Goal: Feedback & Contribution: Contribute content

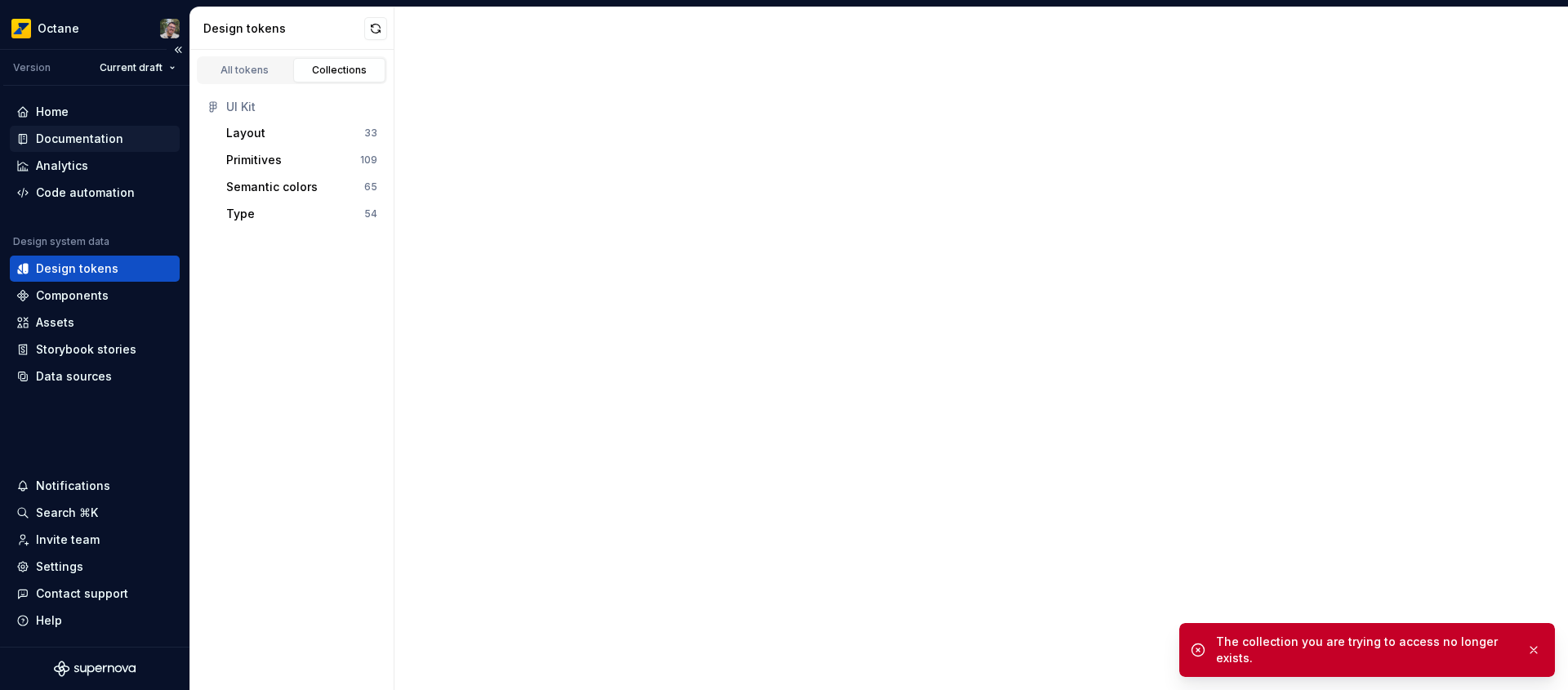
click at [88, 143] on div "Documentation" at bounding box center [79, 138] width 88 height 16
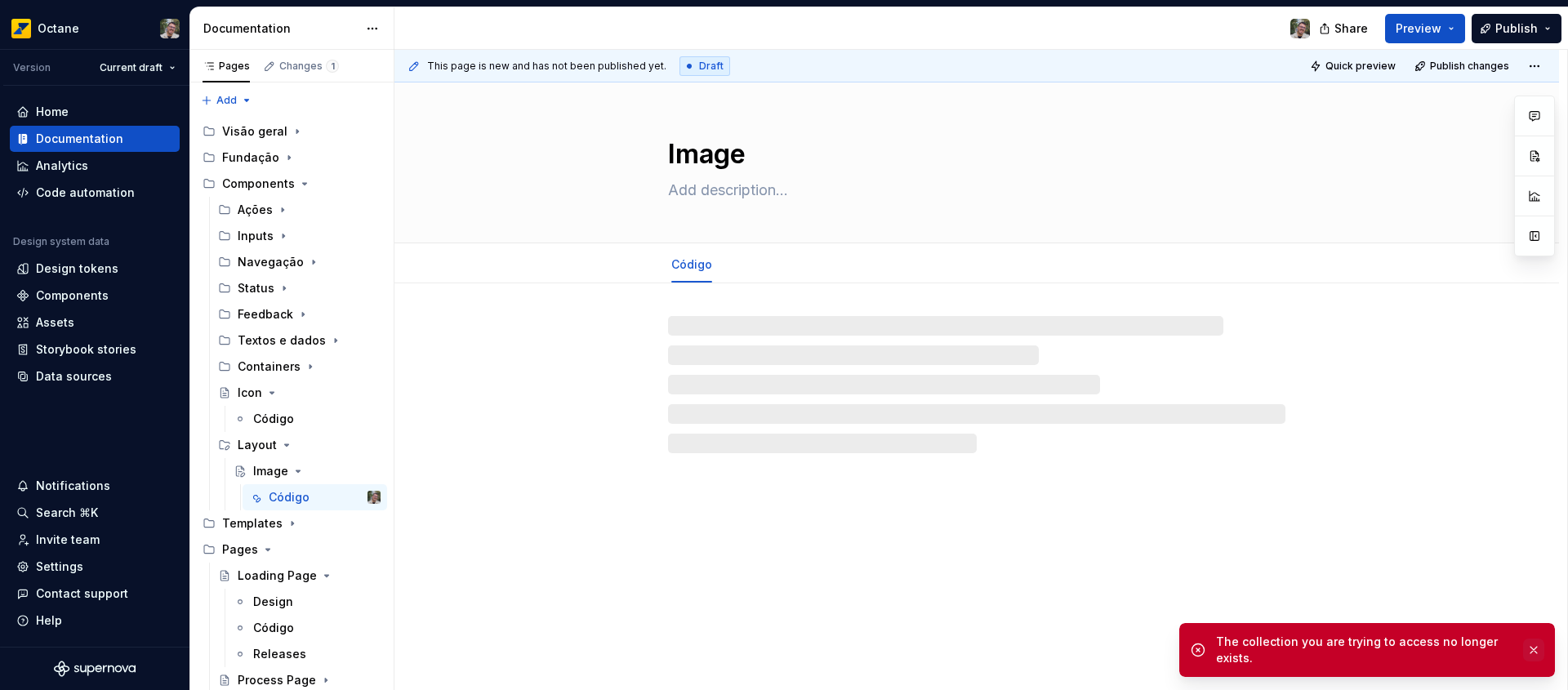
click at [1533, 653] on button "button" at bounding box center [1533, 650] width 21 height 23
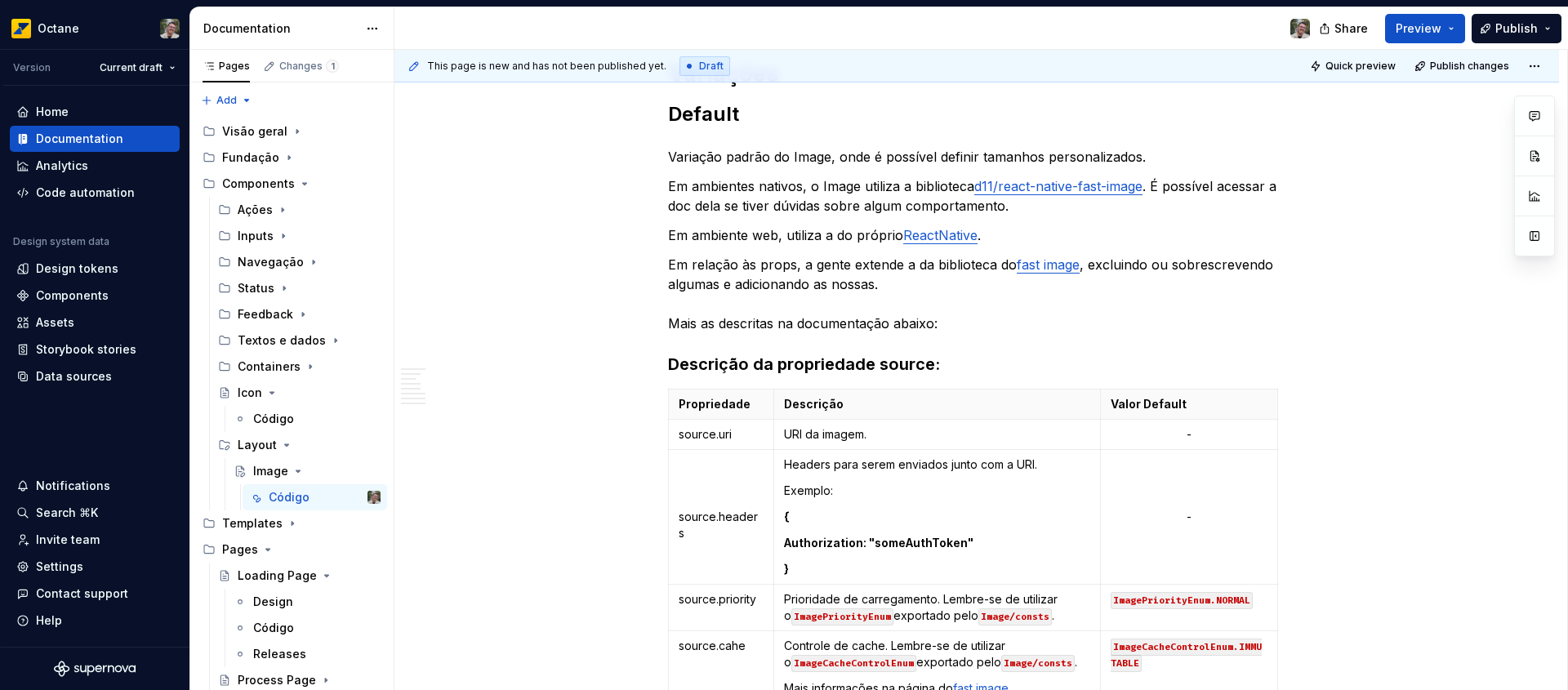
scroll to position [89, 0]
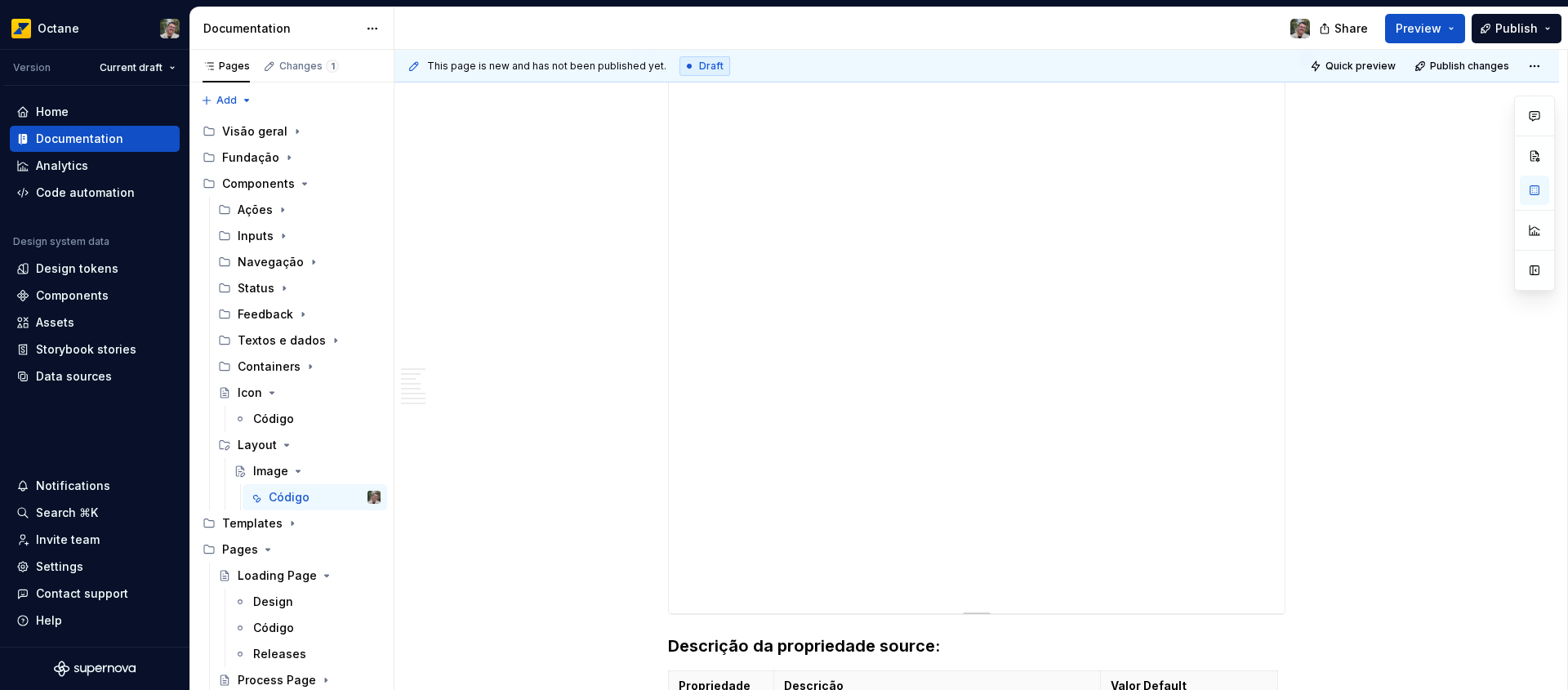
scroll to position [779, 0]
drag, startPoint x: 974, startPoint y: 595, endPoint x: 966, endPoint y: 666, distance: 71.4
click at [966, 666] on div at bounding box center [976, 667] width 26 height 3
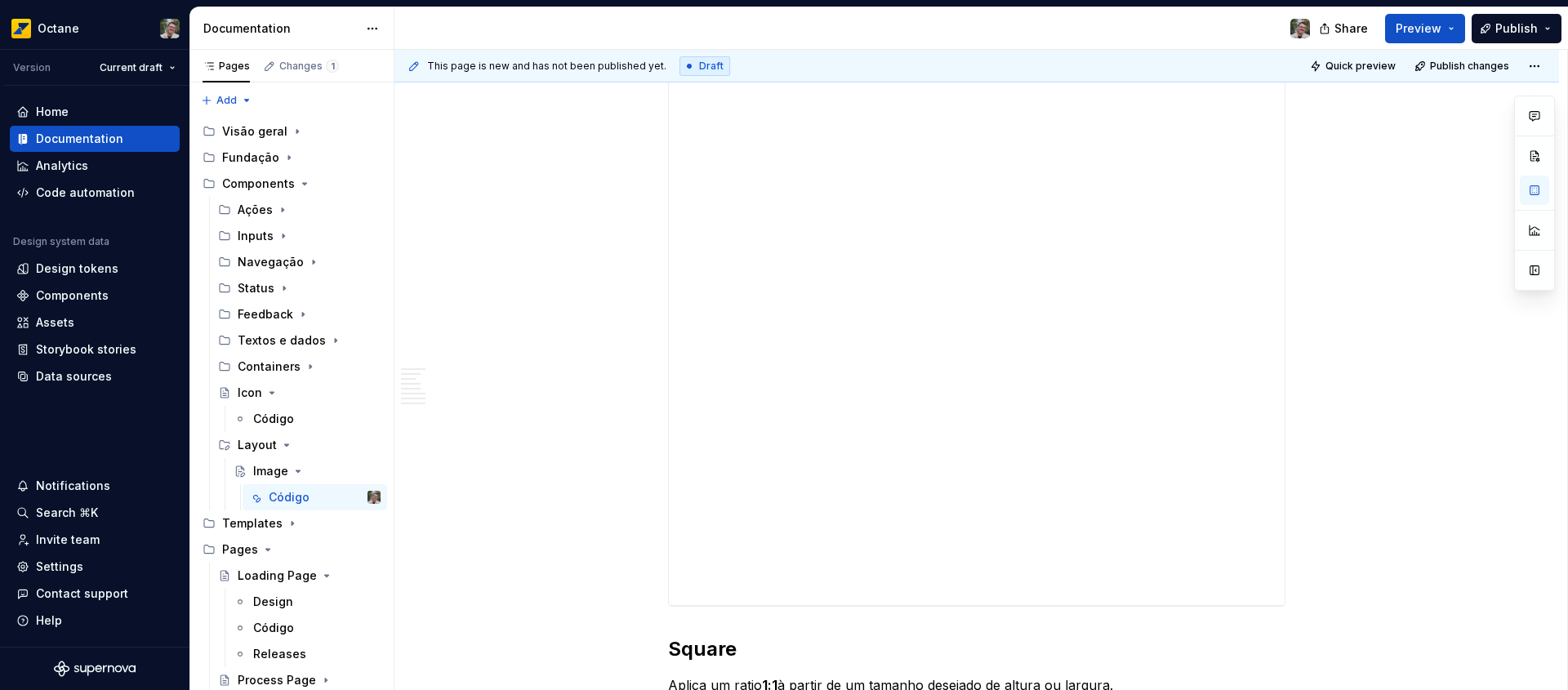
scroll to position [1929, 0]
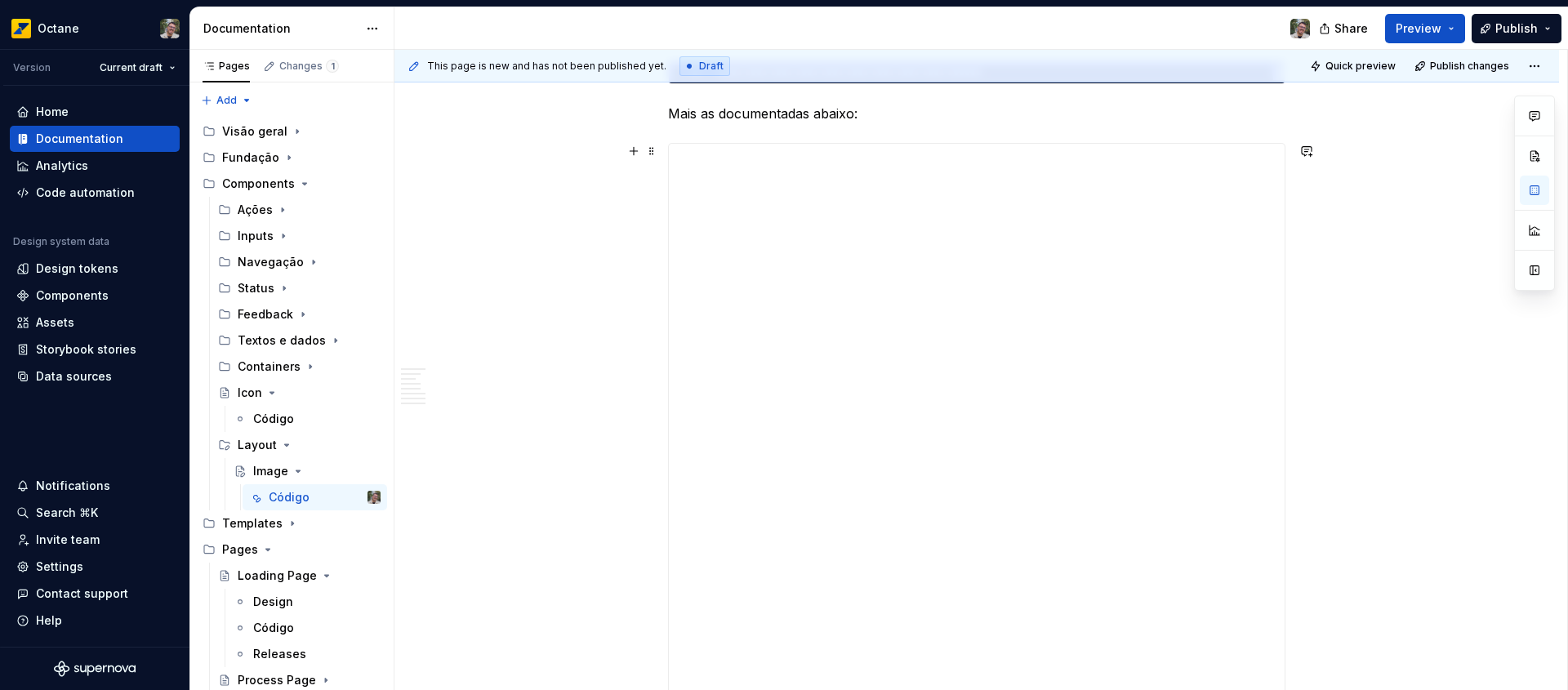
type textarea "*"
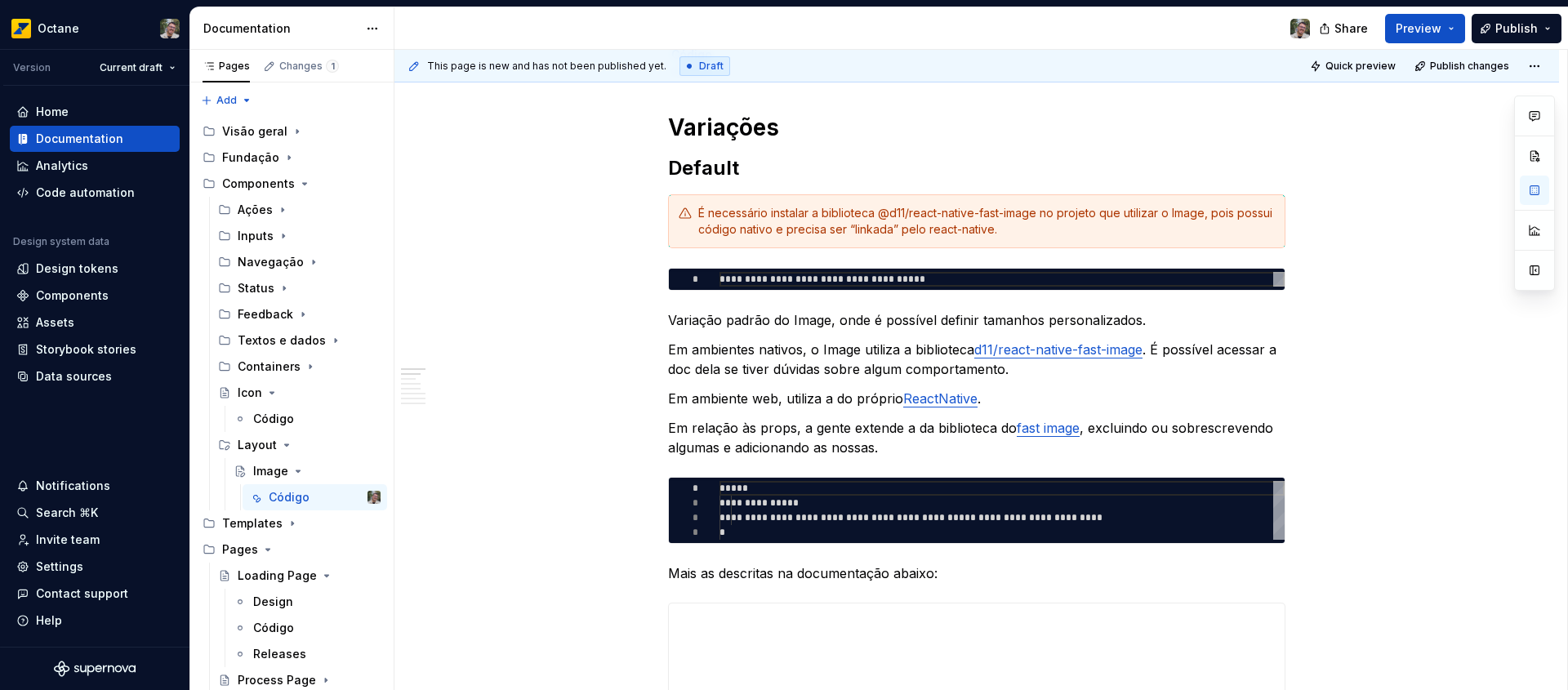
scroll to position [0, 0]
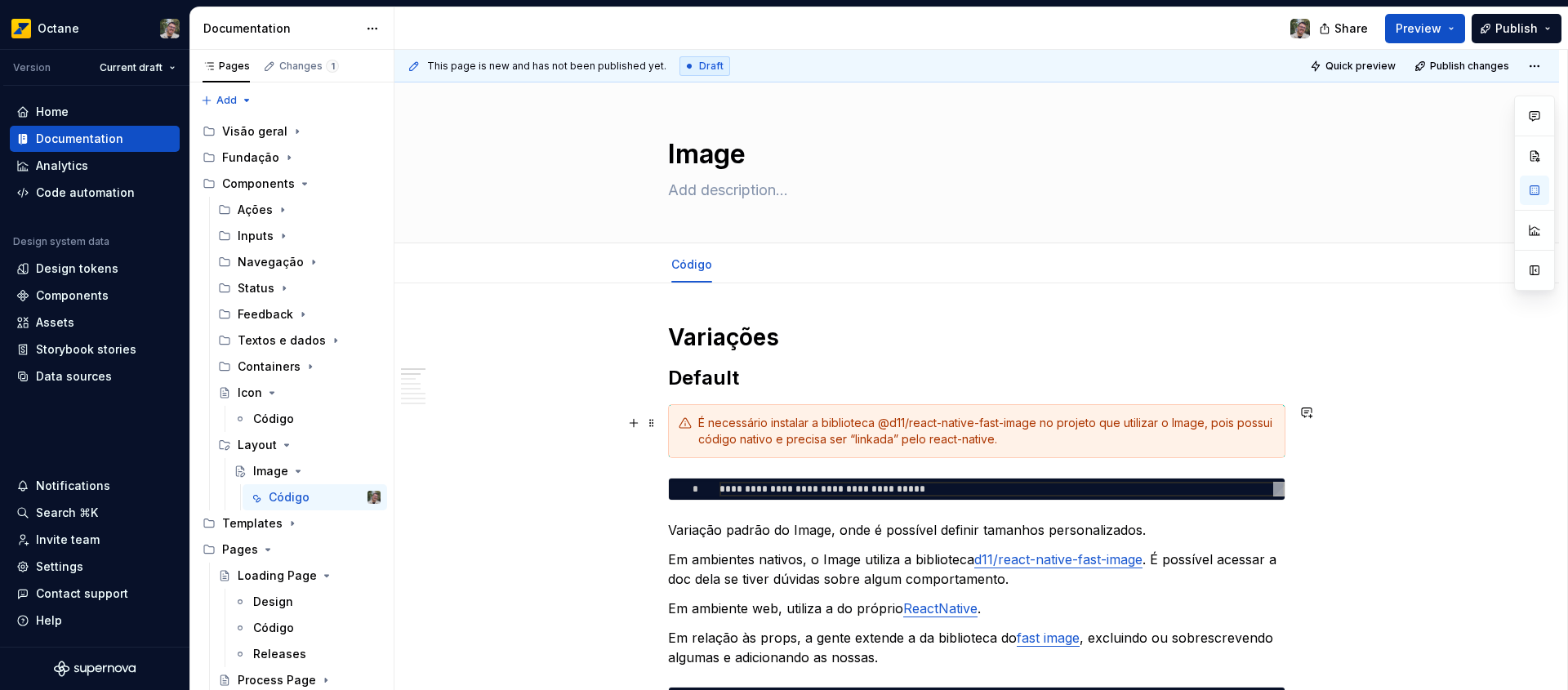
click at [1073, 422] on div "É necessário instalar a biblioteca @d11/react-native-fast-image no projeto que …" at bounding box center [986, 431] width 577 height 32
click at [1092, 446] on div "É necessário instalar a biblioteca @d11/react-native-fast-image no projeto do a…" at bounding box center [986, 431] width 577 height 32
click at [1252, 421] on div "É necessário instalar a biblioteca @d11/react-native-fast-image no projeto do a…" at bounding box center [986, 431] width 577 height 32
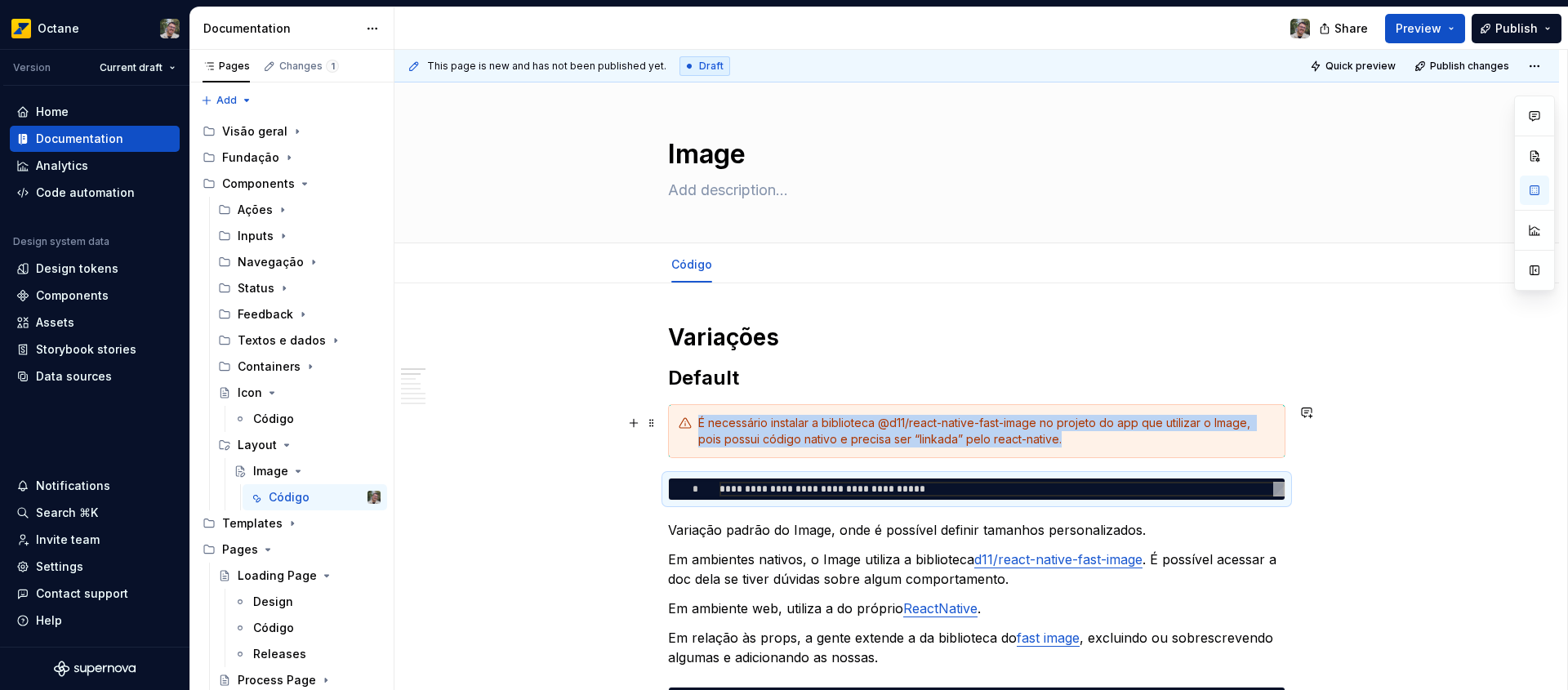
click at [1125, 440] on div "É necessário instalar a biblioteca @d11/react-native-fast-image no projeto do a…" at bounding box center [986, 431] width 577 height 32
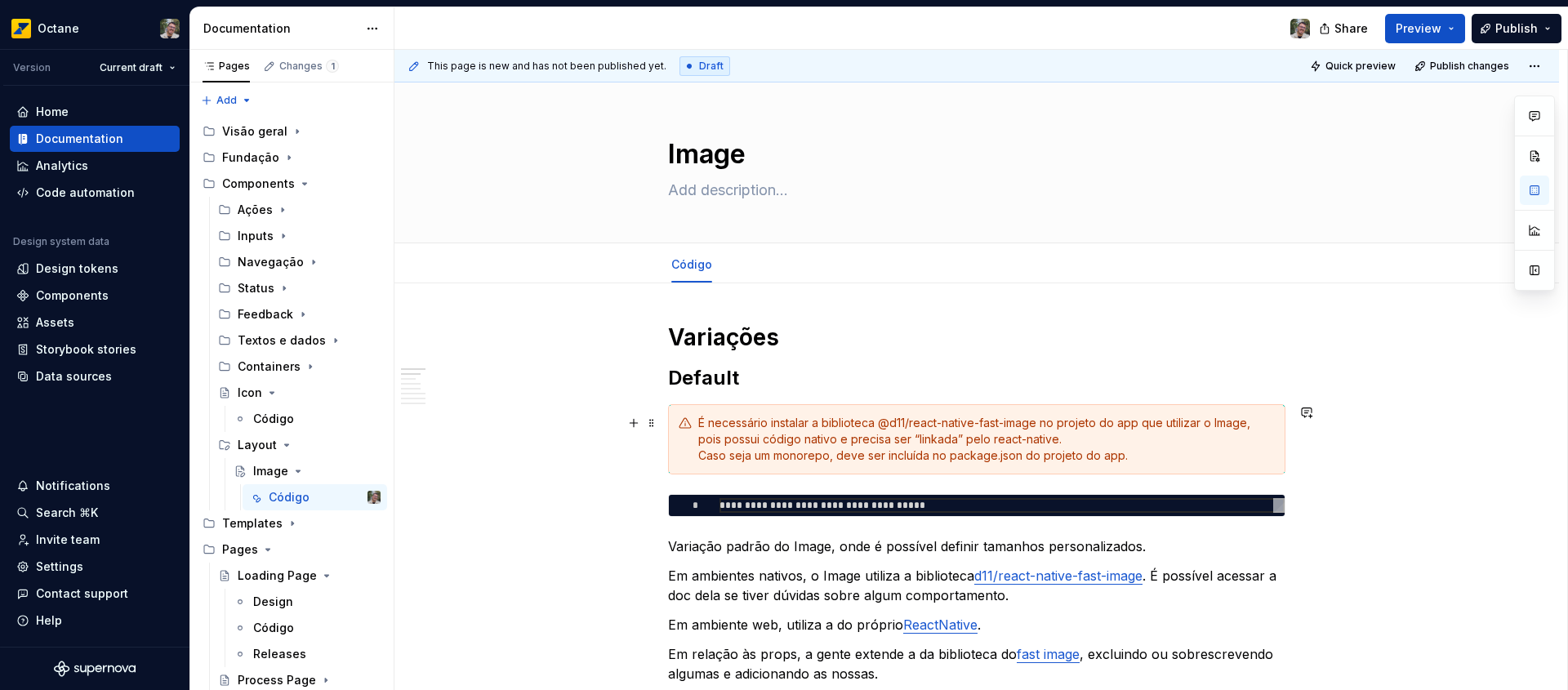
click at [818, 455] on div "É necessário instalar a biblioteca @d11/react-native-fast-image no projeto do a…" at bounding box center [986, 440] width 577 height 49
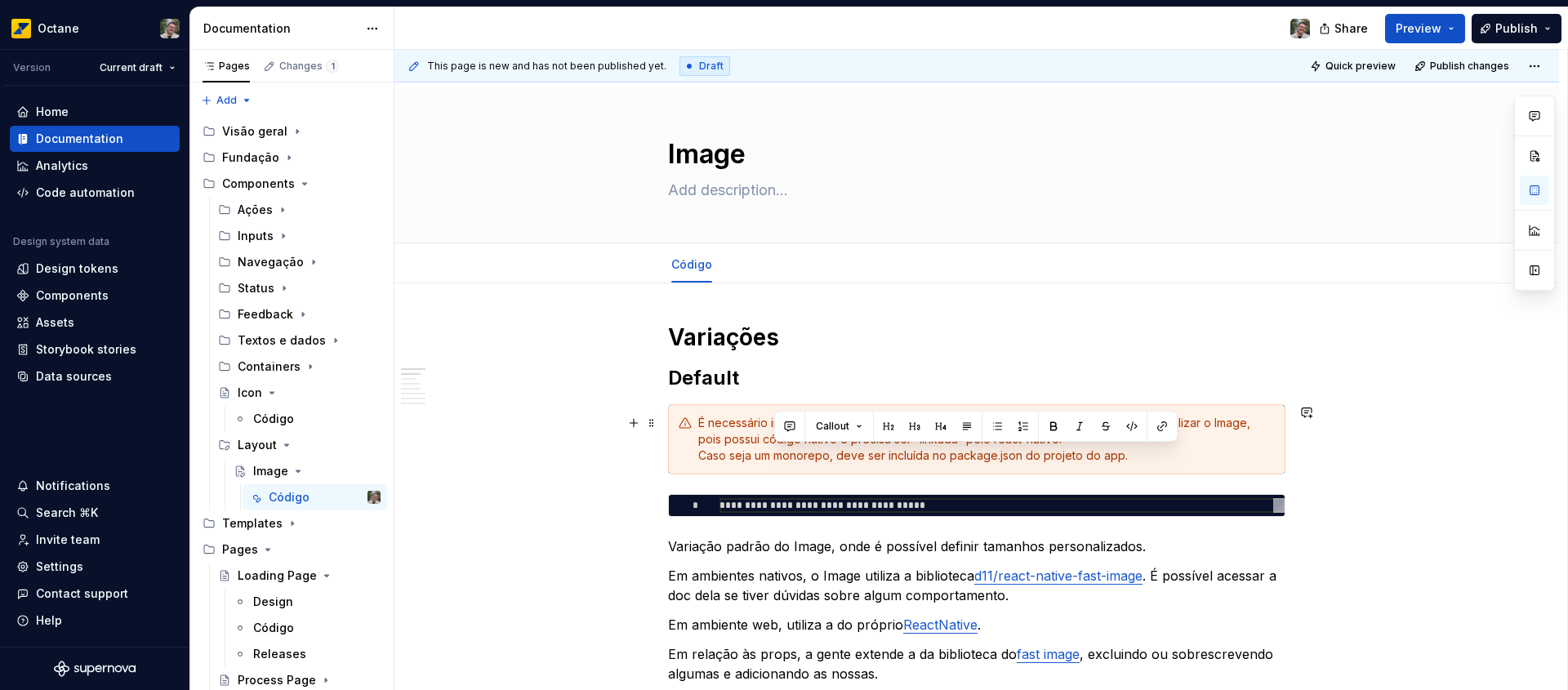
click at [818, 455] on div "É necessário instalar a biblioteca @d11/react-native-fast-image no projeto do a…" at bounding box center [986, 440] width 577 height 49
click at [1078, 428] on button "button" at bounding box center [1079, 426] width 23 height 23
click at [1046, 470] on div "É necessário instalar a biblioteca @d11/react-native-fast-image no projeto do a…" at bounding box center [976, 440] width 617 height 70
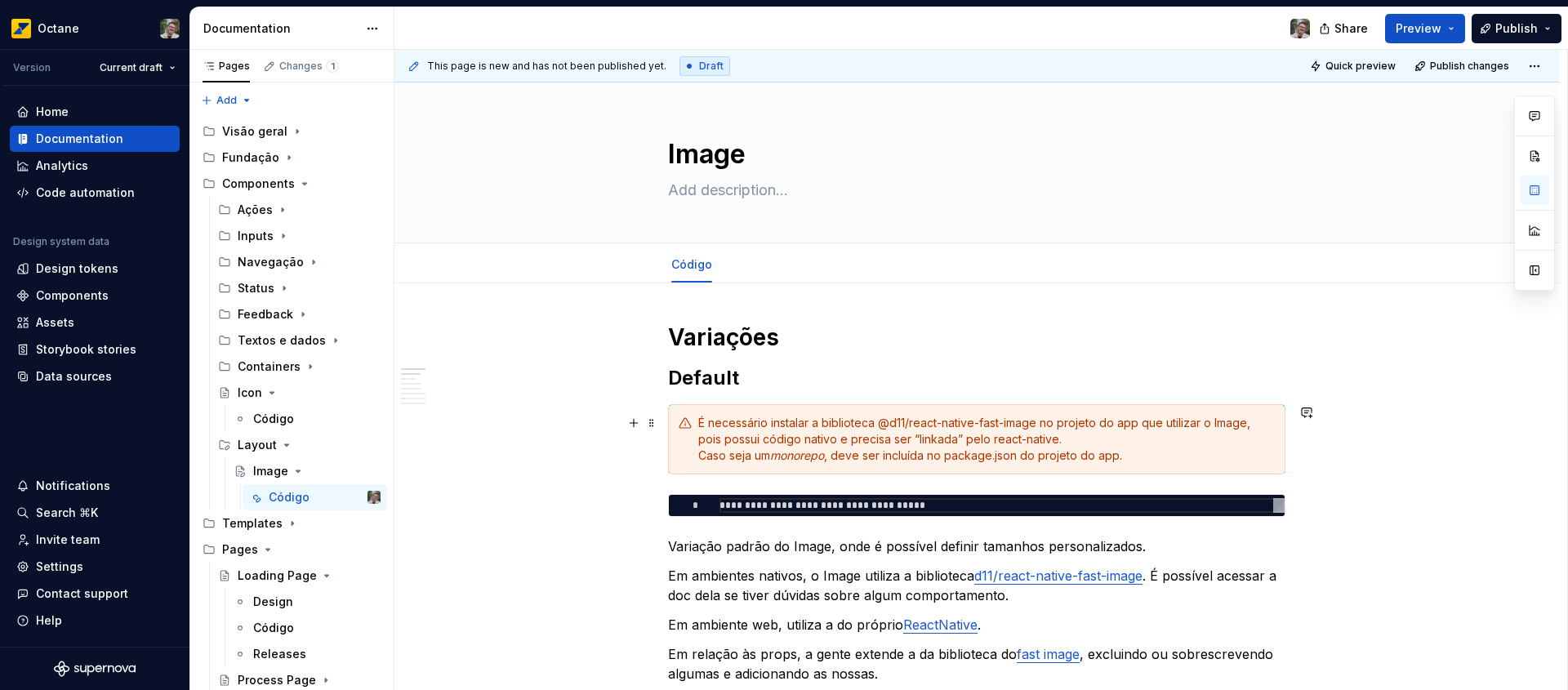
click at [1177, 457] on div "É necessário instalar a biblioteca @d11/react-native-fast-image no projeto do a…" at bounding box center [986, 440] width 577 height 49
drag, startPoint x: 1156, startPoint y: 457, endPoint x: 1155, endPoint y: 448, distance: 9.1
click at [1155, 448] on div "É necessário instalar a biblioteca @d11/react-native-fast-image no projeto do a…" at bounding box center [986, 440] width 577 height 49
click at [1150, 438] on div "É necessário instalar a biblioteca @d11/react-native-fast-image no projeto do a…" at bounding box center [986, 440] width 577 height 49
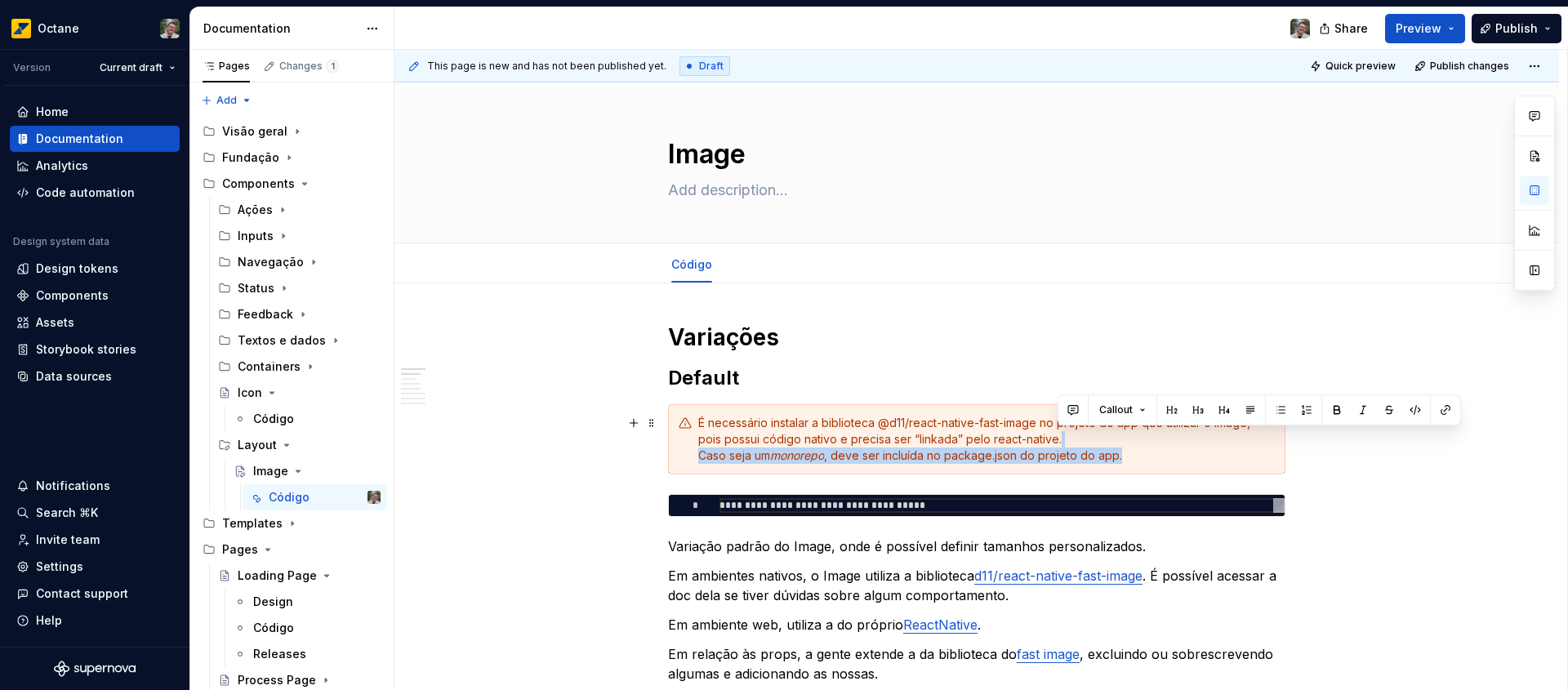
click at [1157, 452] on div "É necessário instalar a biblioteca @d11/react-native-fast-image no projeto do a…" at bounding box center [986, 440] width 577 height 49
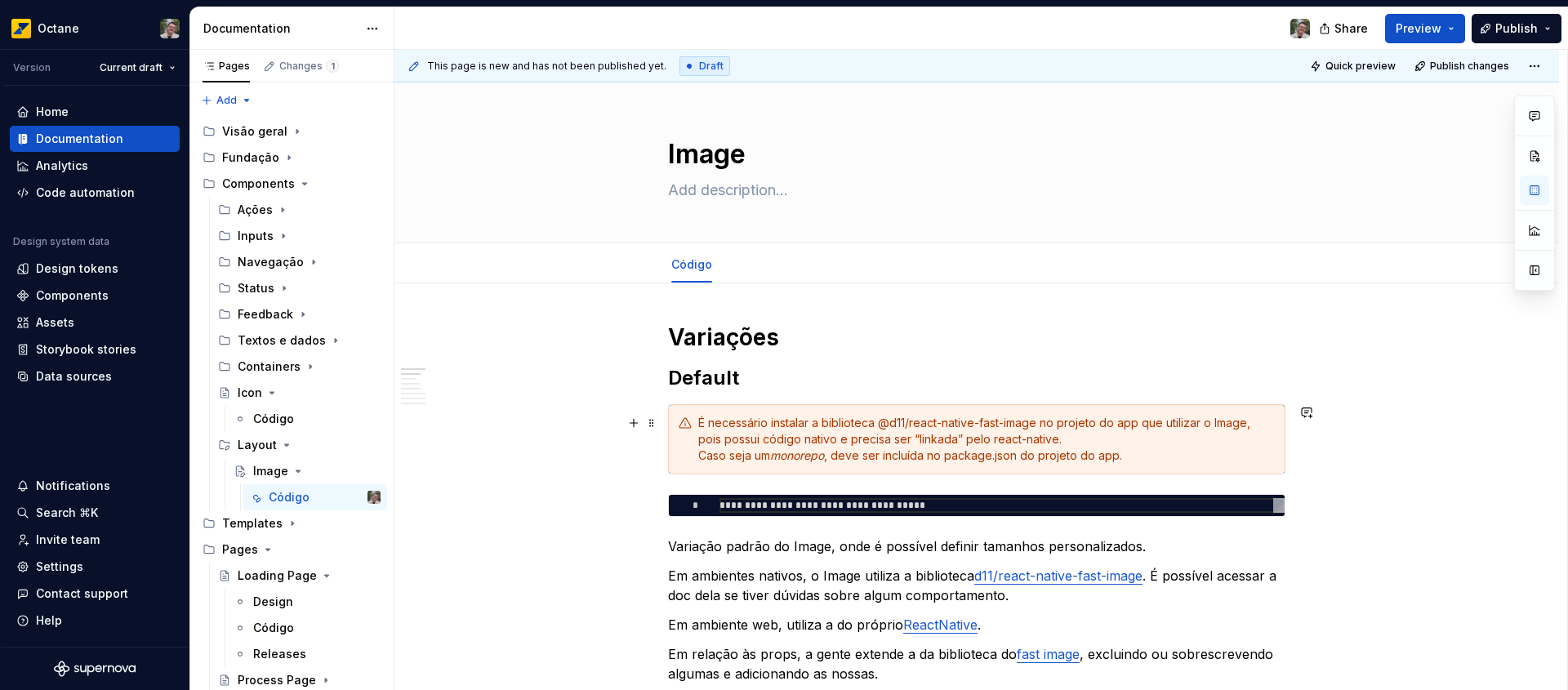
click at [940, 434] on div "É necessário instalar a biblioteca @d11/react-native-fast-image no projeto do a…" at bounding box center [986, 440] width 577 height 49
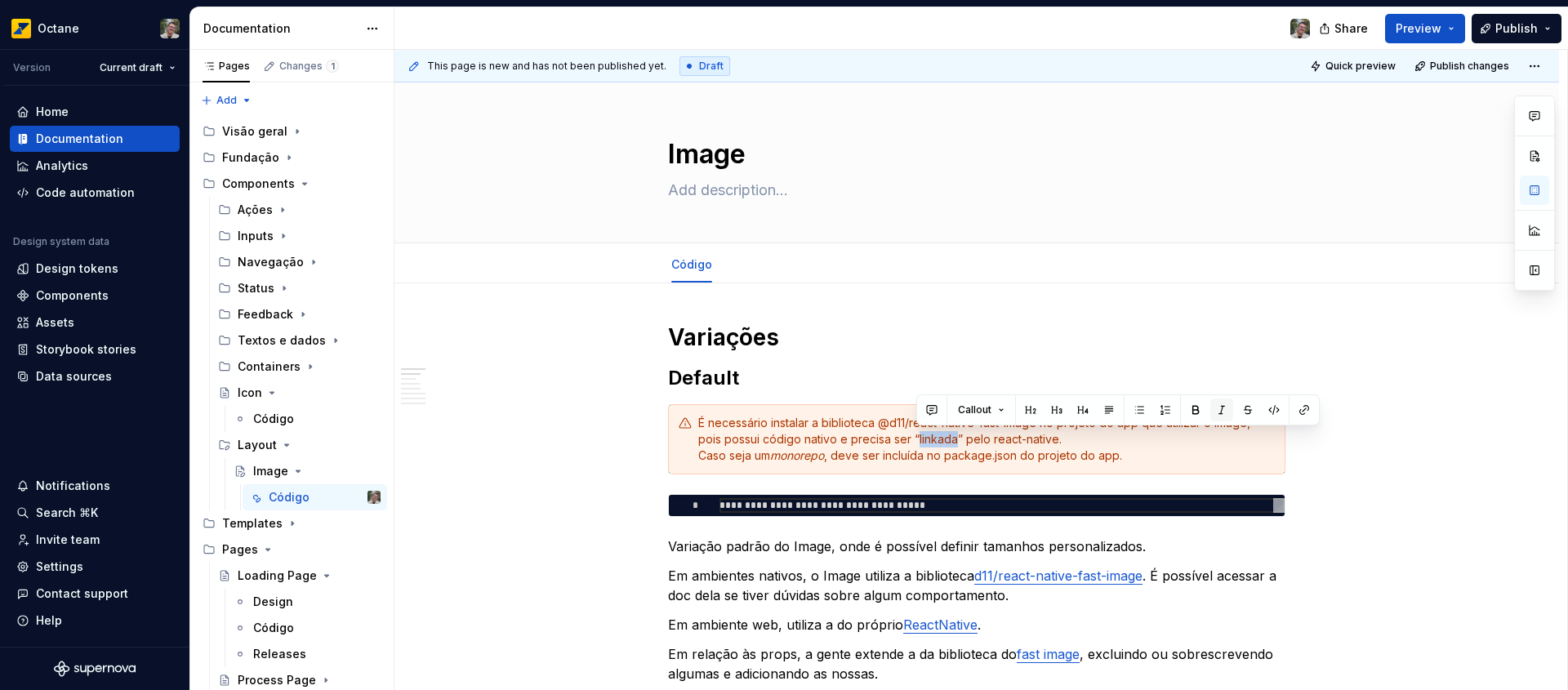
click at [1213, 404] on button "button" at bounding box center [1221, 410] width 23 height 23
click at [961, 440] on div "É necessário instalar a biblioteca @d11/react-native-fast-image no projeto do a…" at bounding box center [986, 440] width 577 height 49
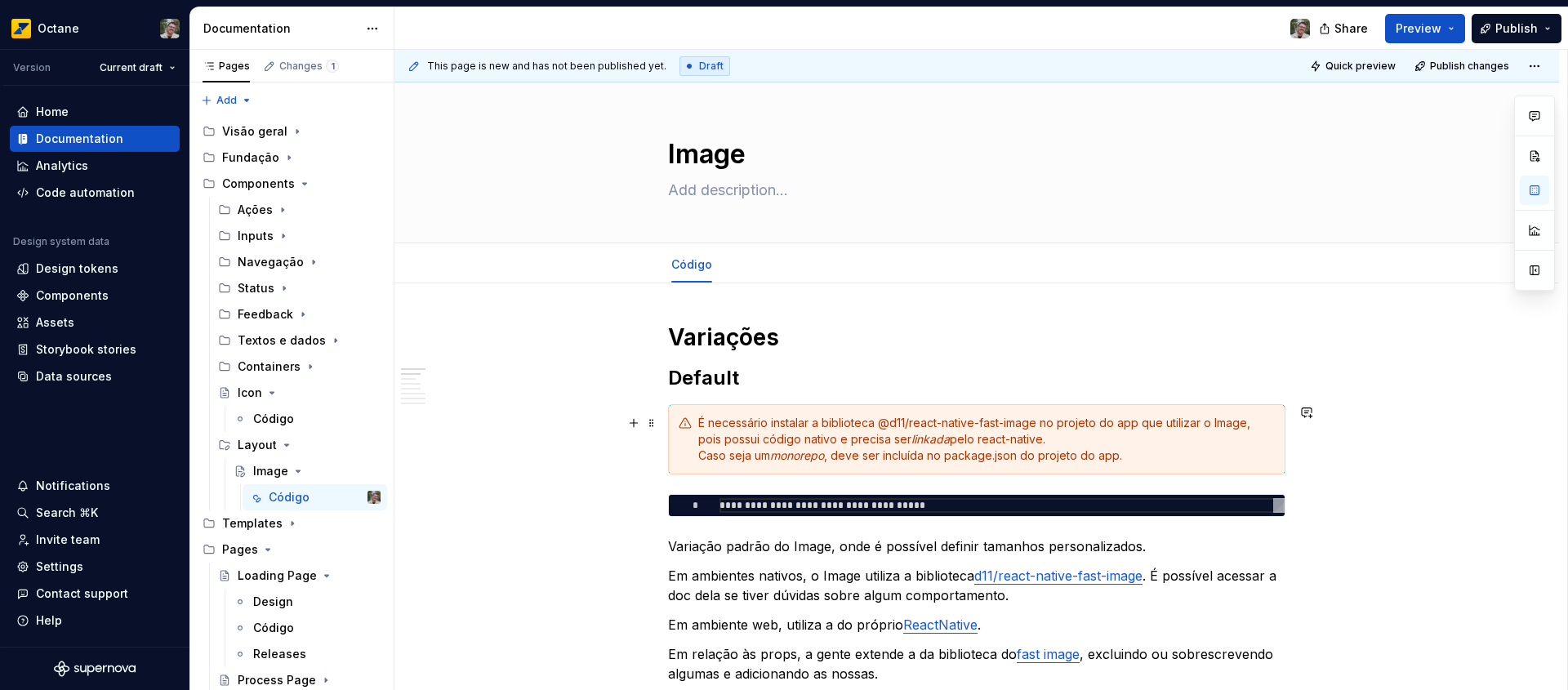
click at [1169, 461] on div "É necessário instalar a biblioteca @d11/react-native-fast-image no projeto do a…" at bounding box center [986, 440] width 577 height 49
click at [1174, 451] on div "É necessário instalar a biblioteca @d11/react-native-fast-image no projeto do a…" at bounding box center [986, 440] width 577 height 49
click at [1429, 29] on span "Preview" at bounding box center [1418, 28] width 46 height 16
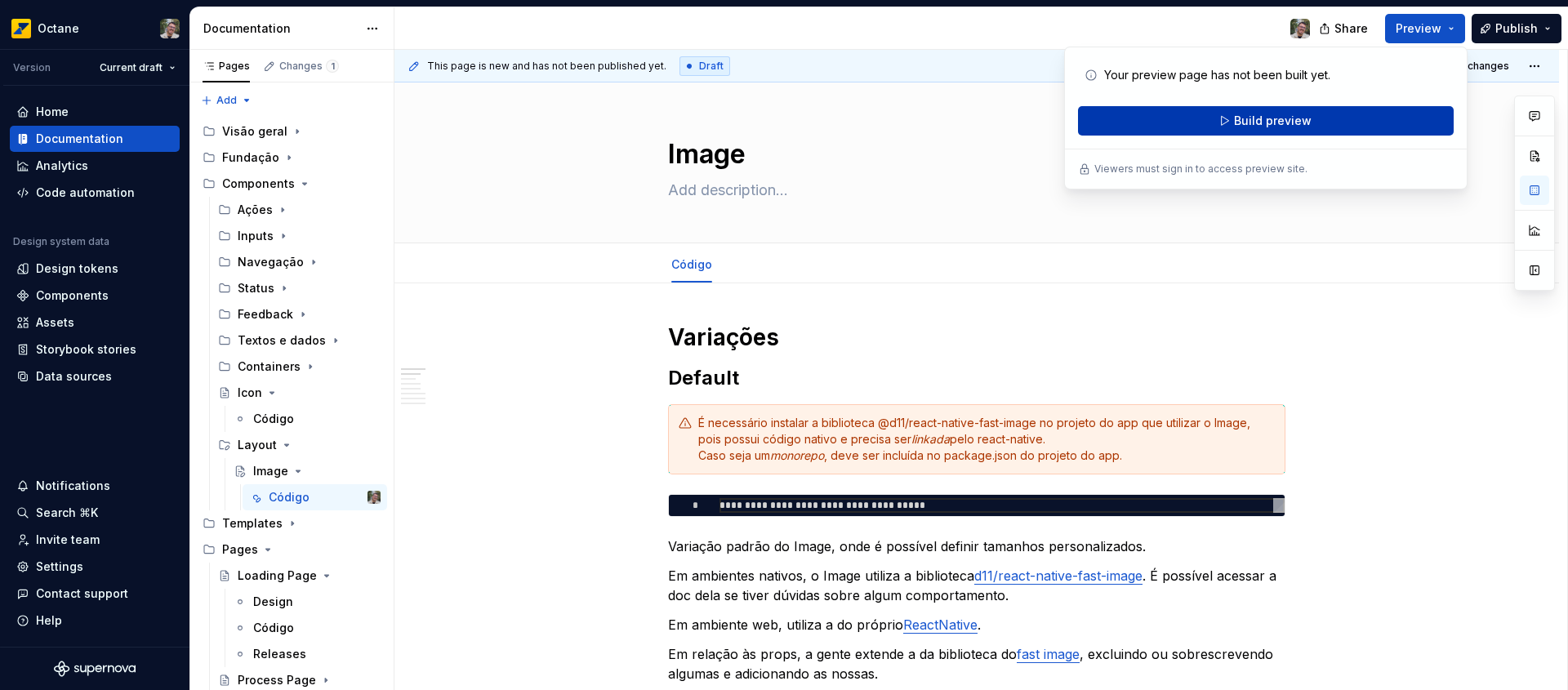
click at [1284, 129] on button "Build preview" at bounding box center [1265, 121] width 376 height 30
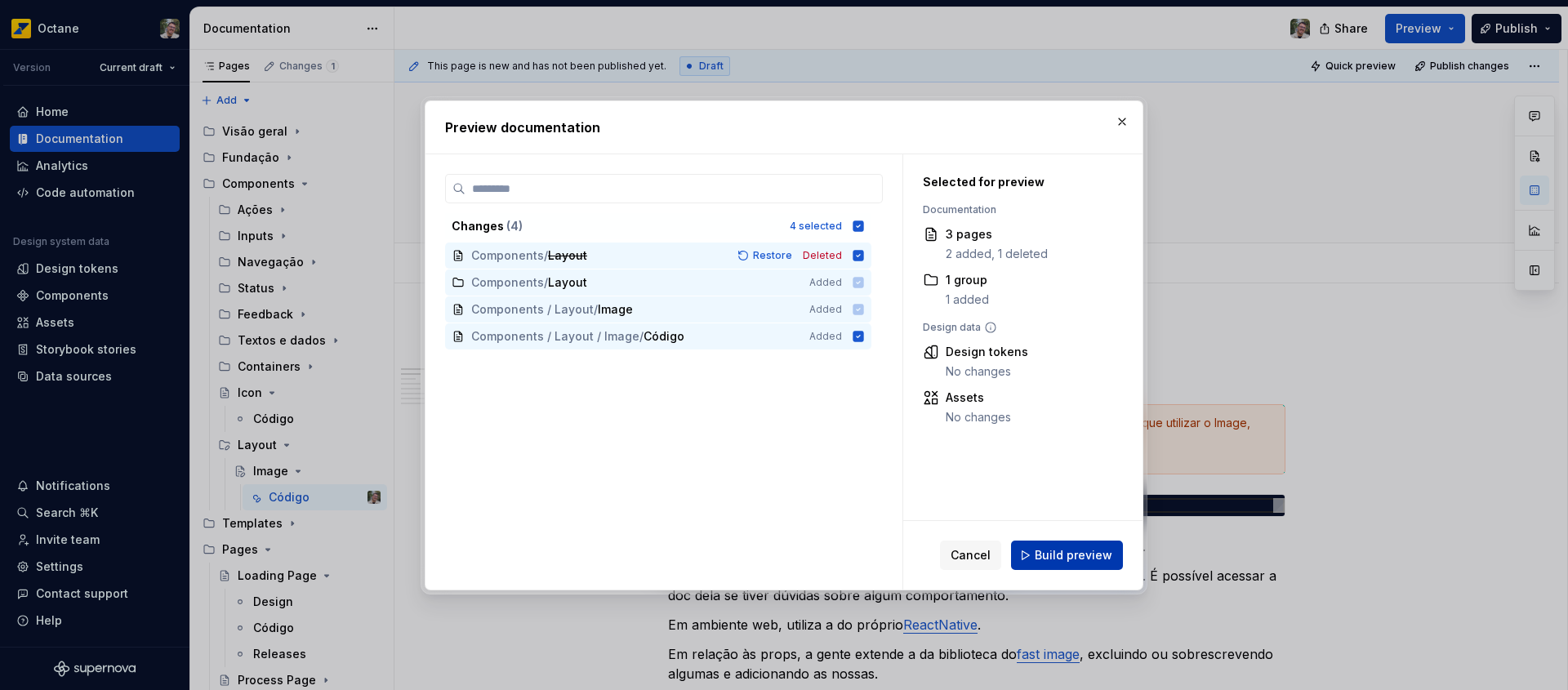
click at [1056, 557] on span "Build preview" at bounding box center [1073, 555] width 78 height 16
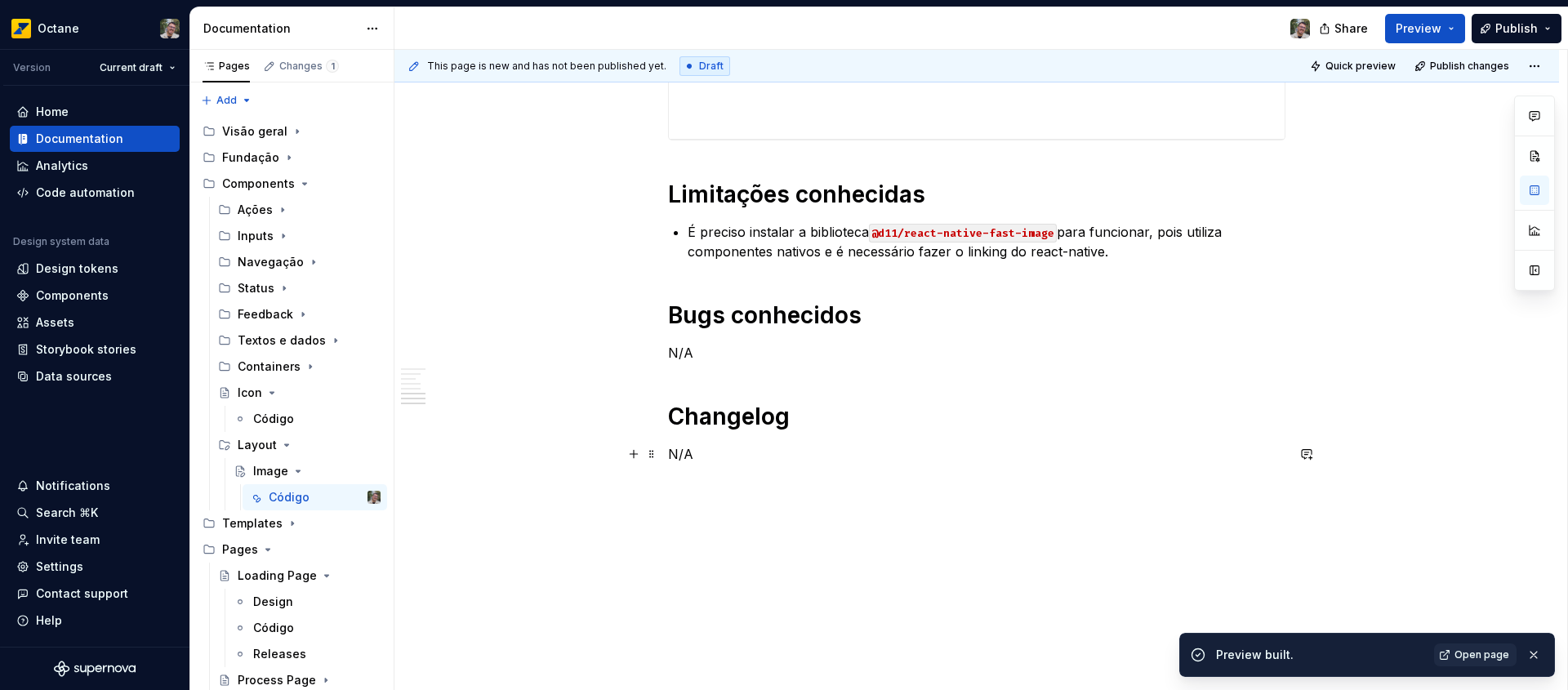
scroll to position [3452, 0]
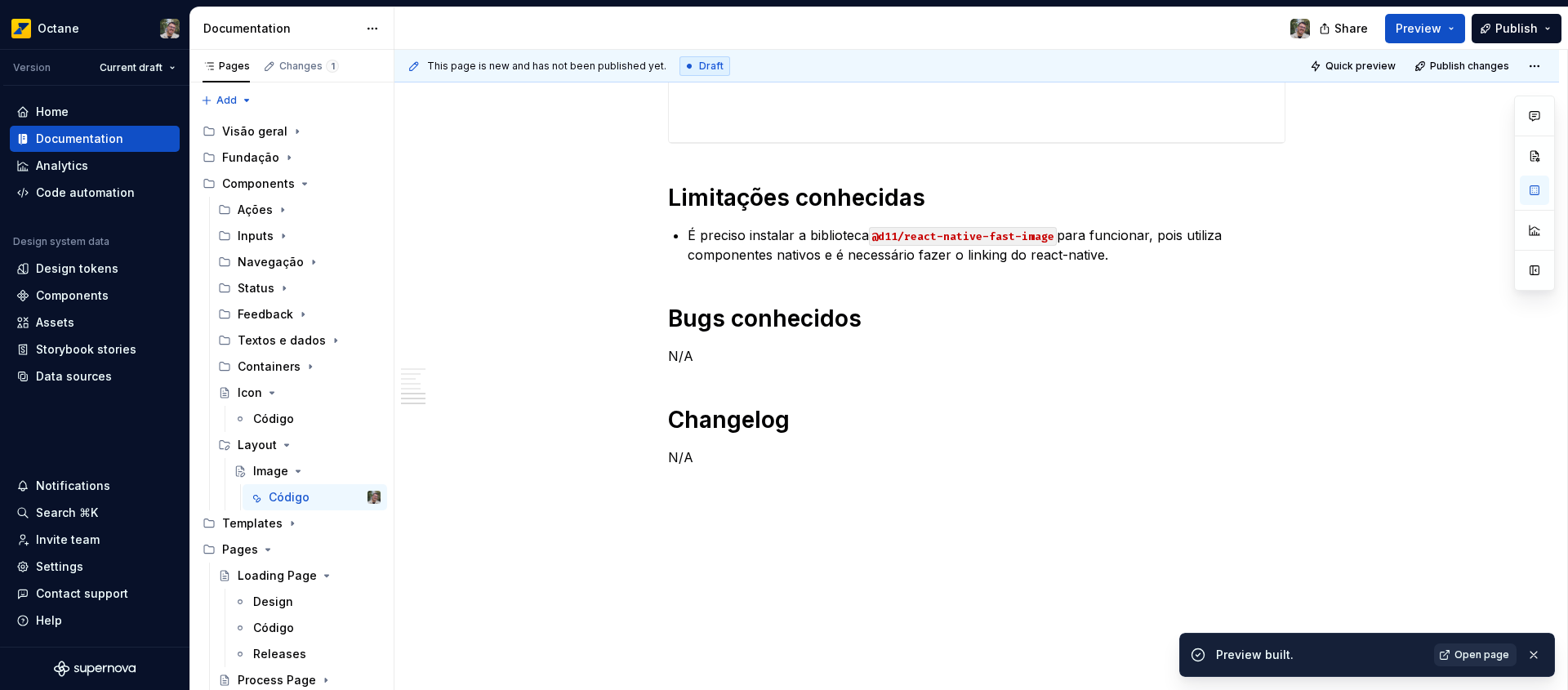
click at [1492, 657] on span "Open page" at bounding box center [1481, 654] width 55 height 13
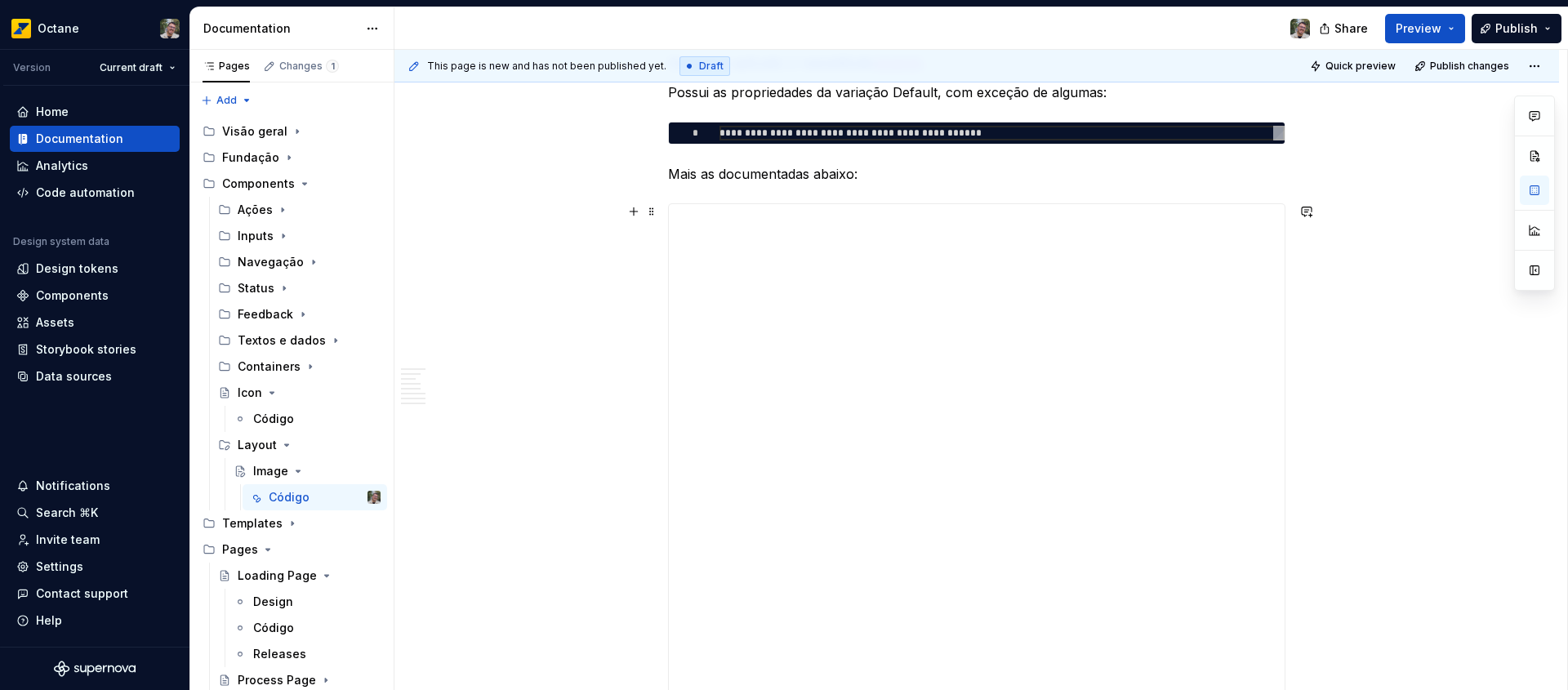
scroll to position [1721, 0]
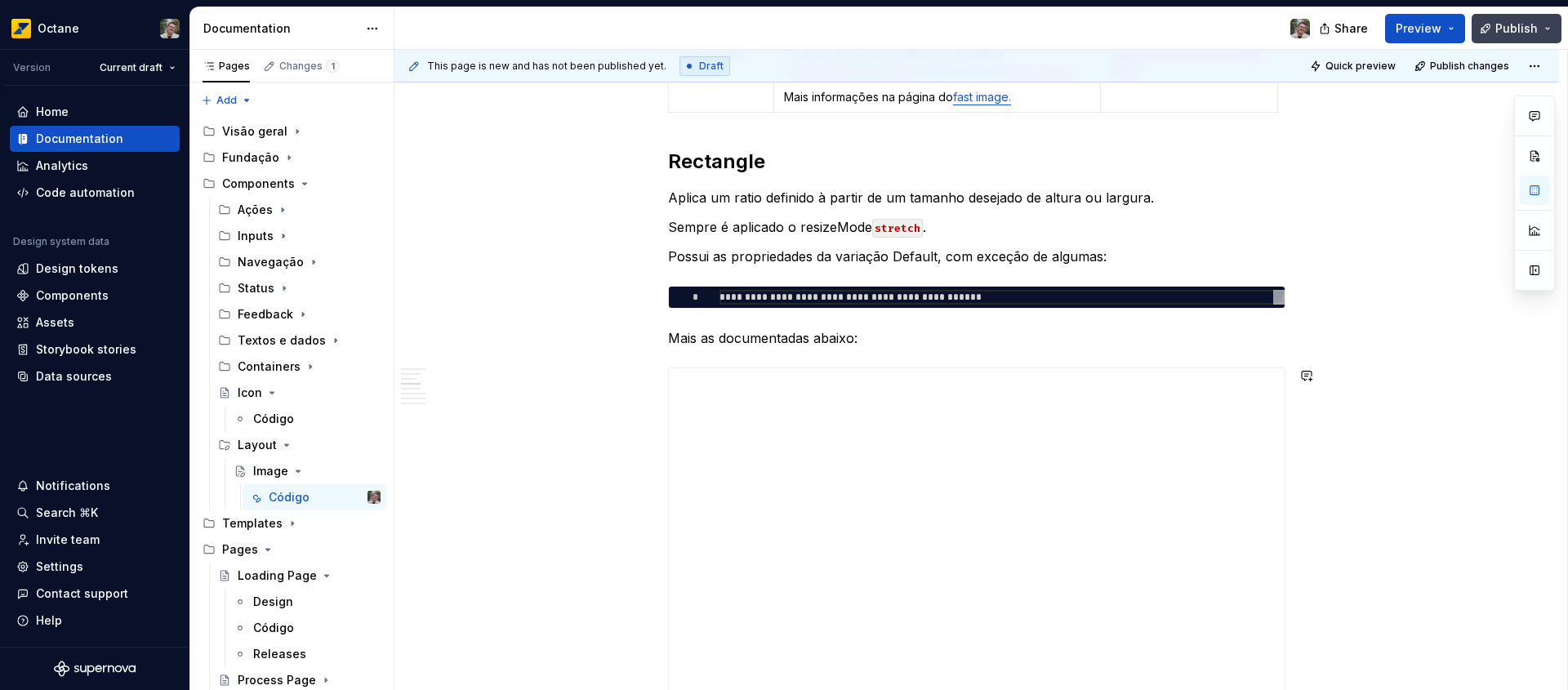
click at [1513, 33] on span "Publish" at bounding box center [1516, 28] width 43 height 16
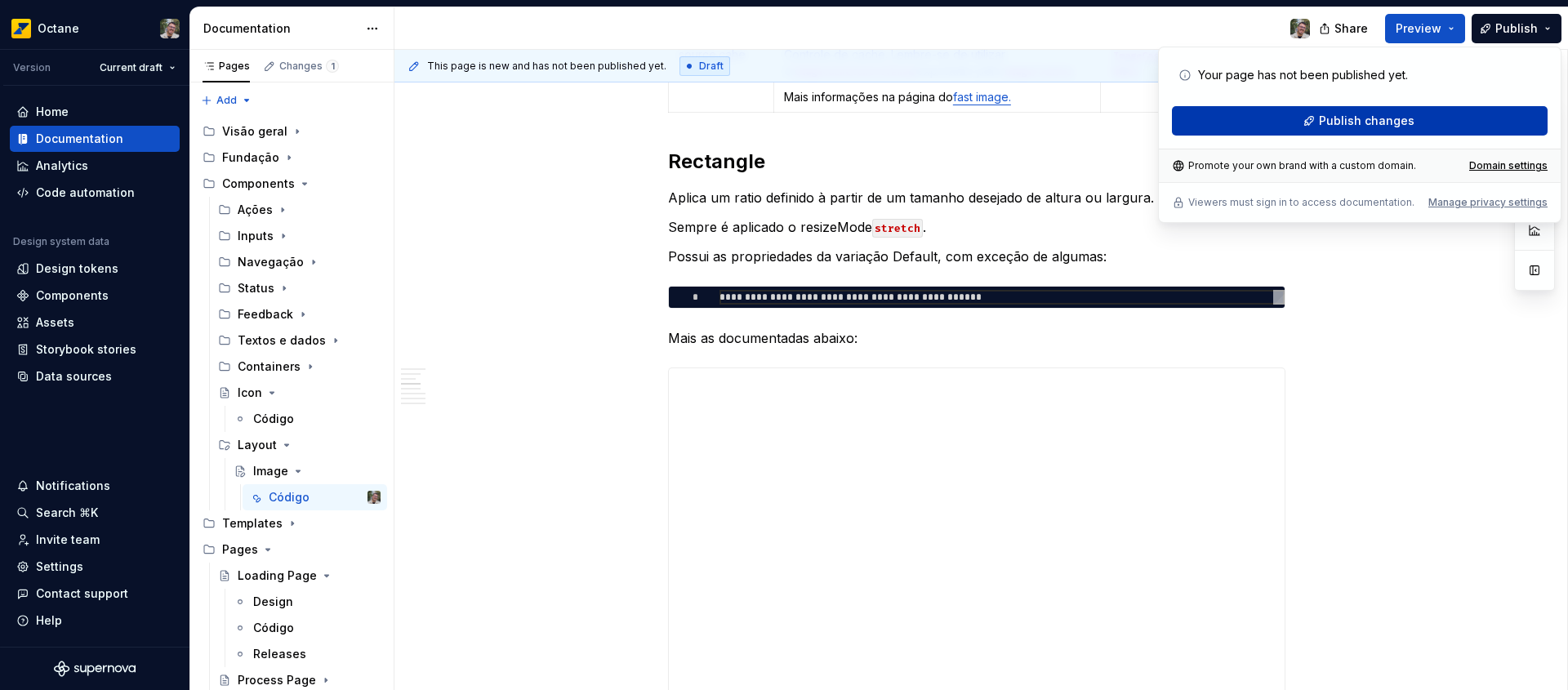
click at [1409, 115] on span "Publish changes" at bounding box center [1366, 120] width 95 height 16
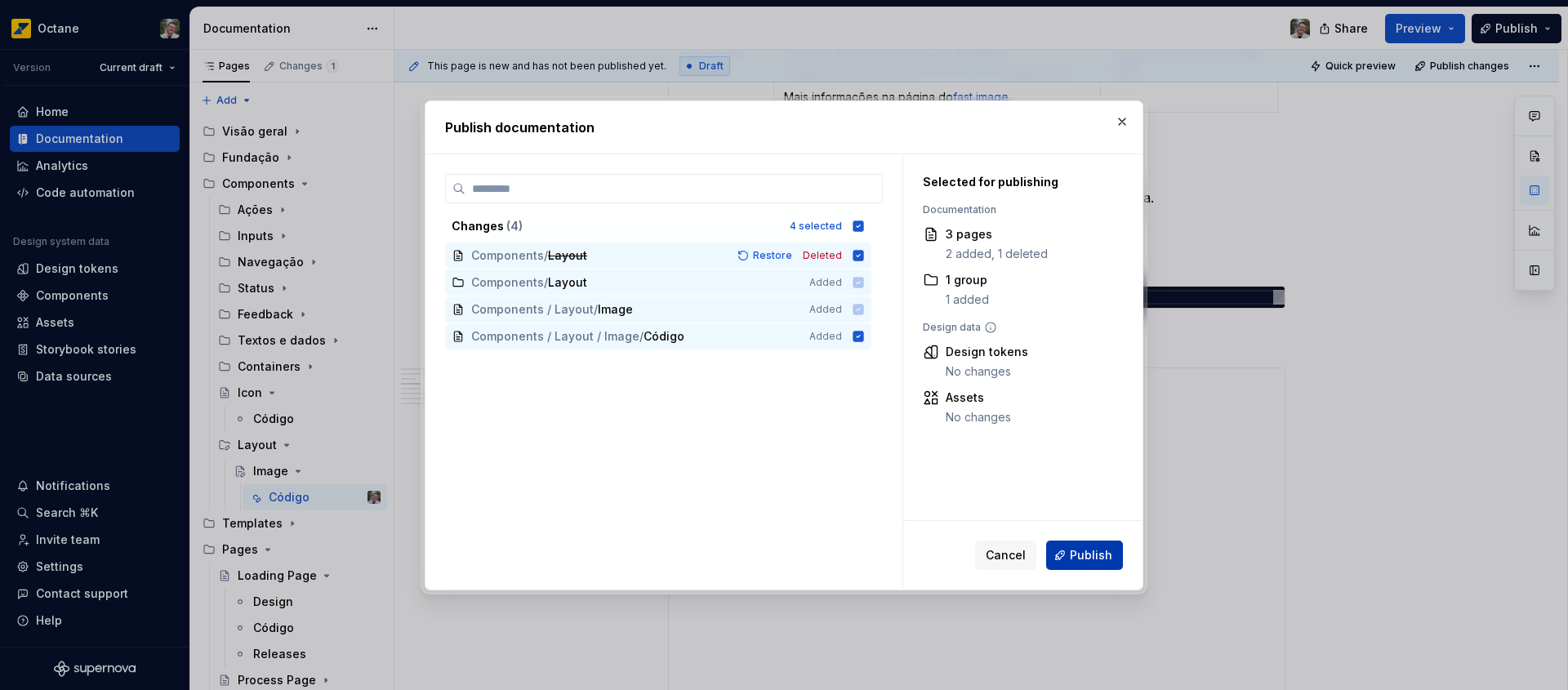
click at [1088, 549] on span "Publish" at bounding box center [1091, 555] width 43 height 16
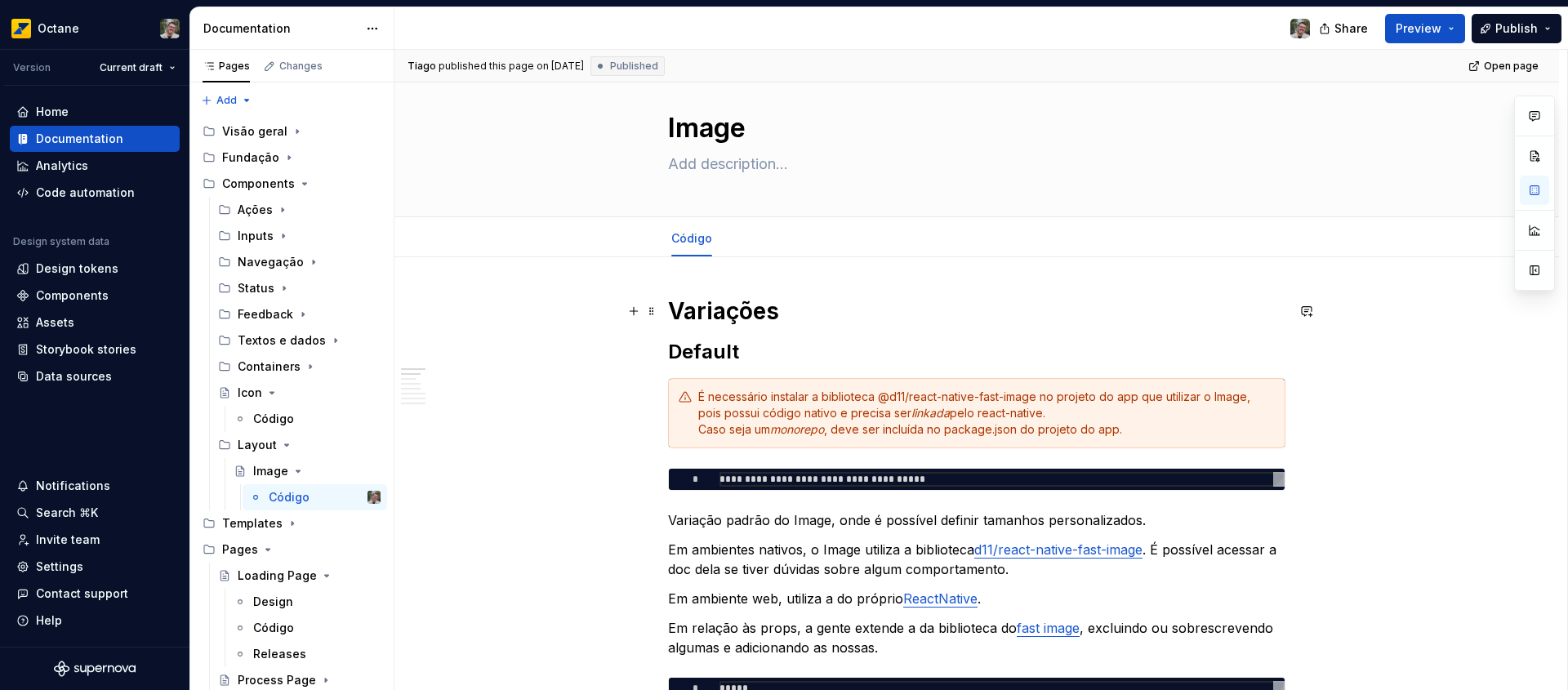
scroll to position [0, 0]
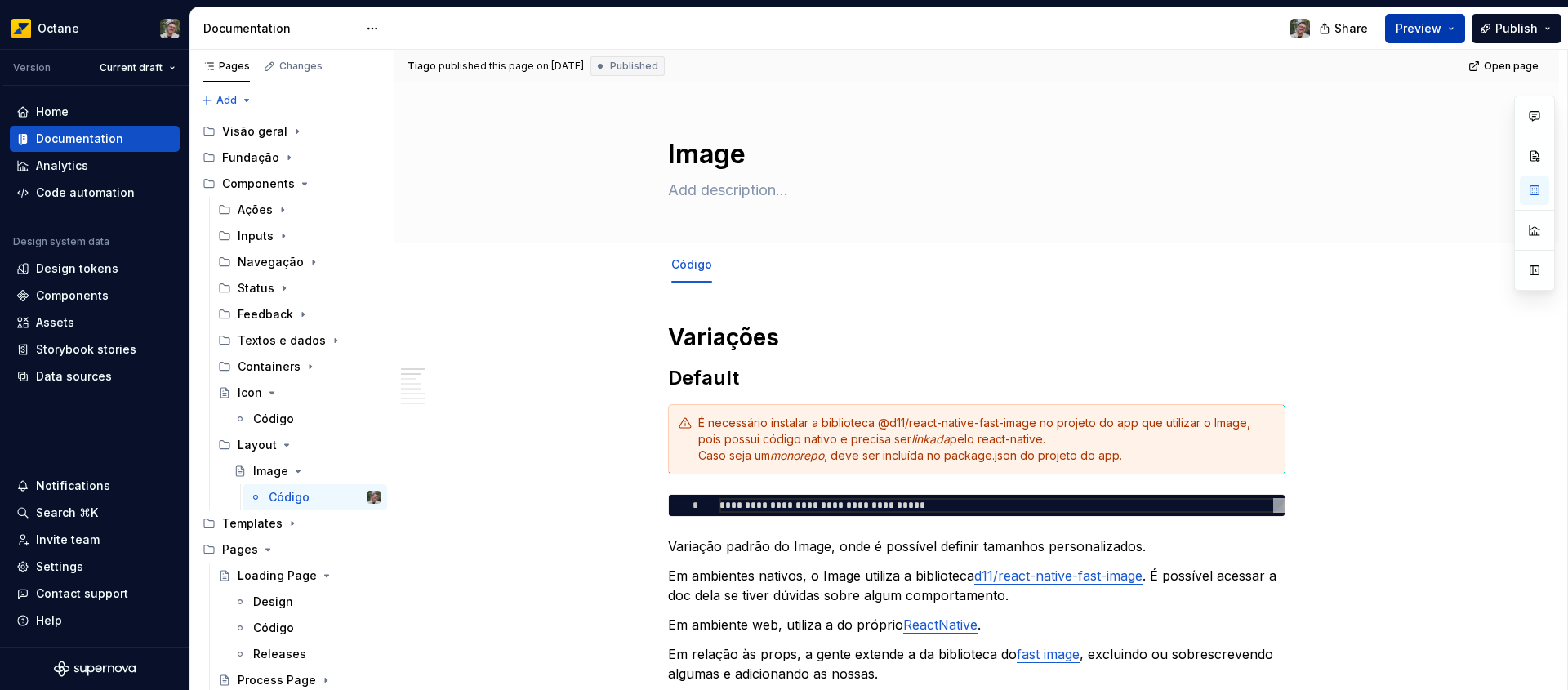
click at [1419, 29] on span "Preview" at bounding box center [1418, 28] width 46 height 16
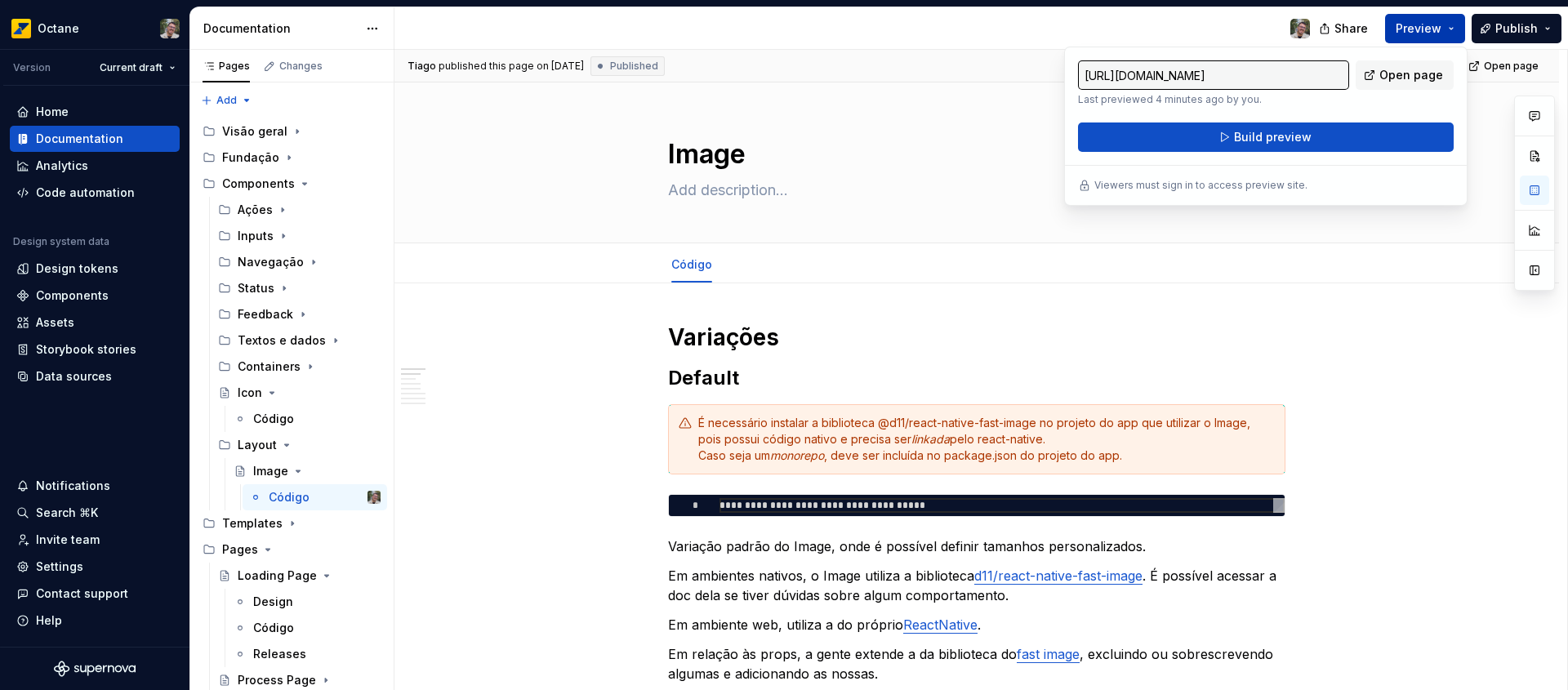
click at [1419, 29] on span "Preview" at bounding box center [1418, 28] width 46 height 16
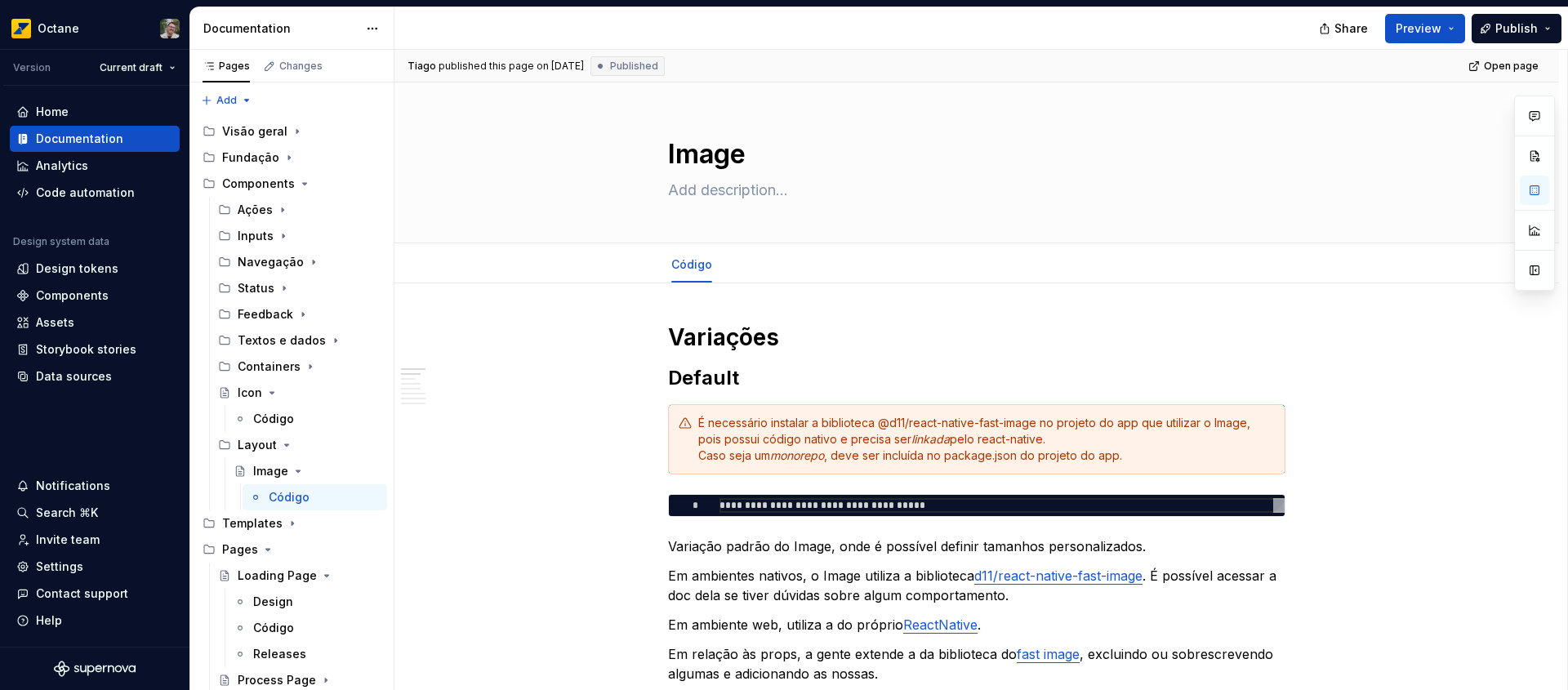
type textarea "*"
